Goal: Information Seeking & Learning: Learn about a topic

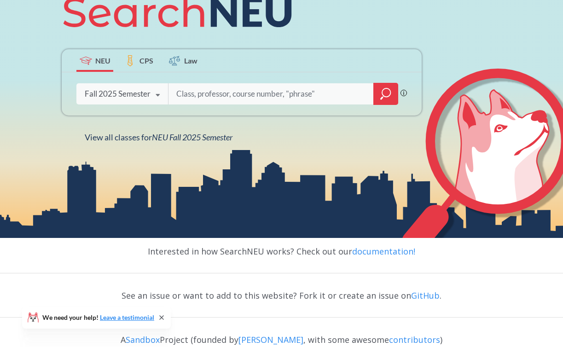
scroll to position [138, 0]
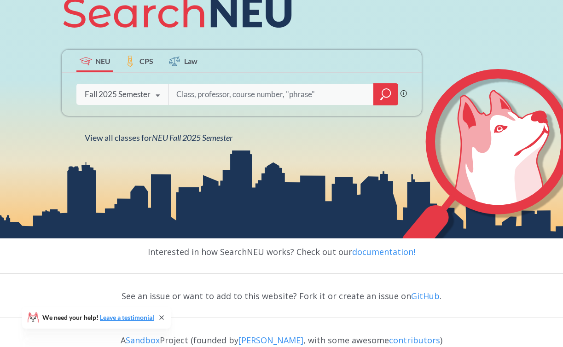
click at [240, 94] on input "search" at bounding box center [270, 94] width 191 height 19
click at [154, 92] on icon at bounding box center [157, 96] width 17 height 26
click at [216, 86] on input "search" at bounding box center [270, 94] width 191 height 19
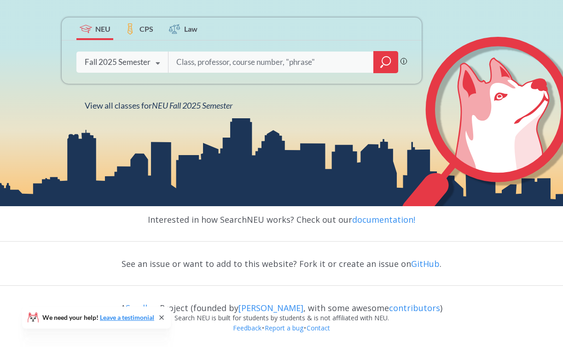
click at [392, 64] on div at bounding box center [385, 62] width 25 height 22
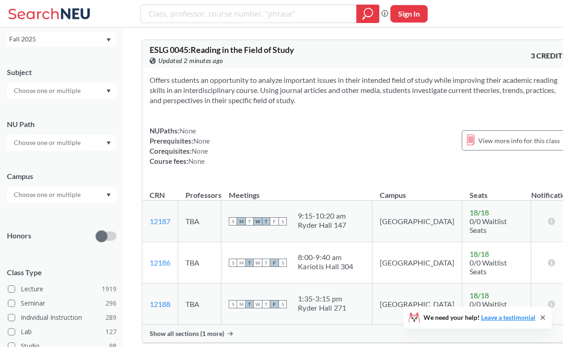
scroll to position [53, 0]
click at [56, 192] on input "text" at bounding box center [47, 193] width 77 height 11
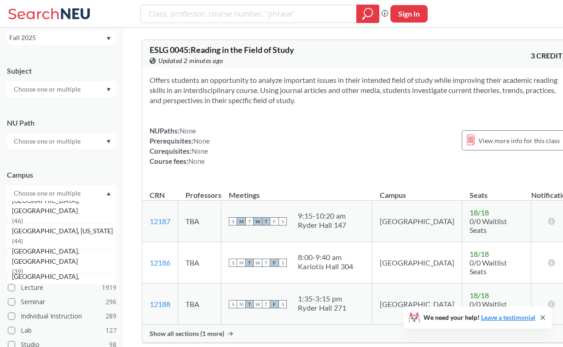
scroll to position [132, 0]
click at [23, 235] on span "( 44 )" at bounding box center [17, 239] width 11 height 8
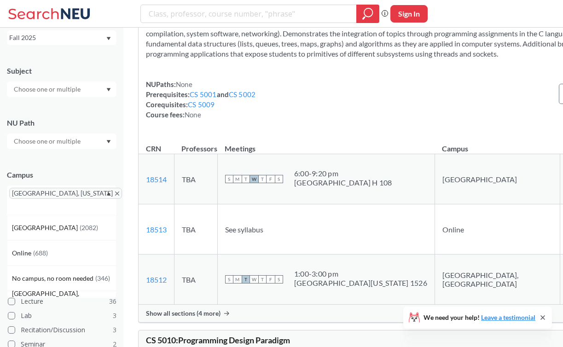
scroll to position [1813, 0]
click at [272, 119] on div "NUPaths: None Prerequisites: CS 5001 and CS 5002 Corequisites: CS 5009 Course f…" at bounding box center [405, 98] width 518 height 40
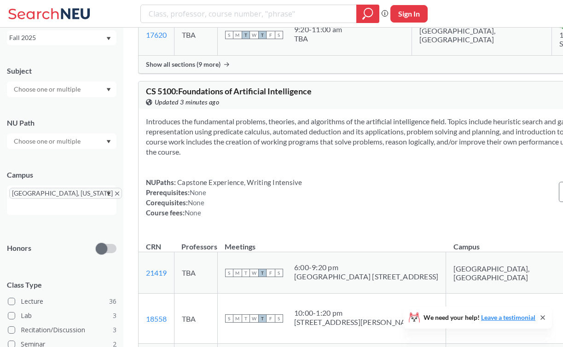
scroll to position [3289, 0]
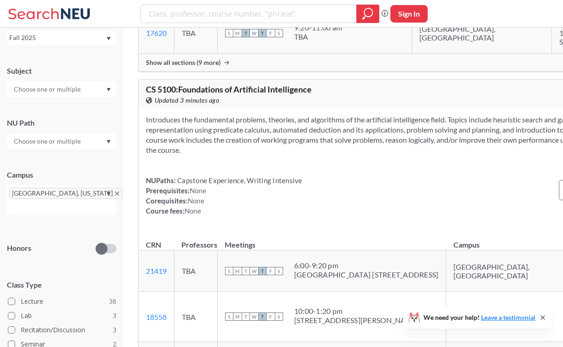
click at [210, 67] on span "Show all sections (9 more)" at bounding box center [183, 62] width 75 height 8
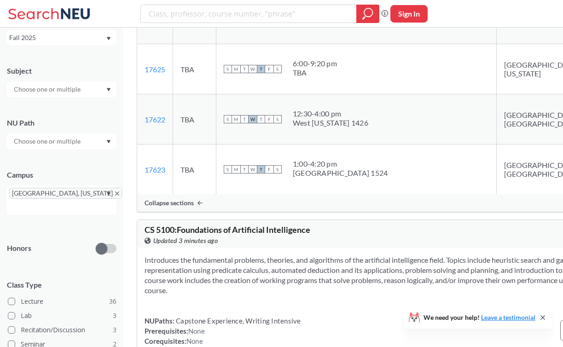
scroll to position [3573, 0]
drag, startPoint x: 322, startPoint y: 183, endPoint x: 287, endPoint y: 168, distance: 38.2
click at [287, 80] on div "S M T W T F S 6:00 - 9:20 pm TBA" at bounding box center [356, 69] width 265 height 20
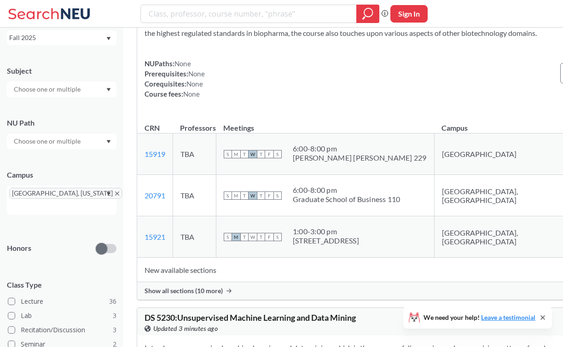
scroll to position [7268, 0]
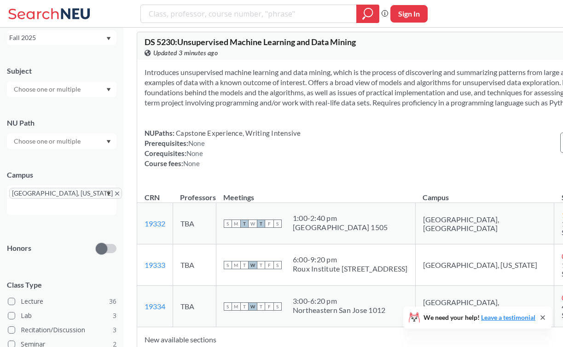
scroll to position [8107, 0]
